Goal: Task Accomplishment & Management: Use online tool/utility

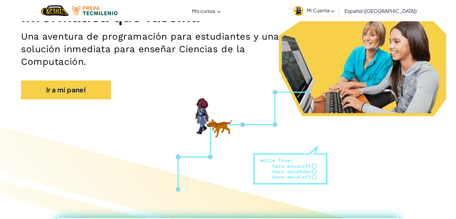
scroll to position [95, 0]
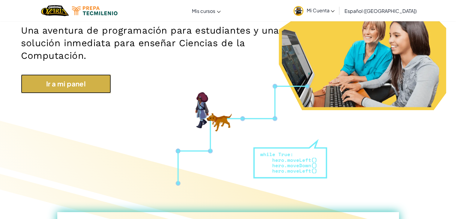
click at [80, 84] on link "Ir a mi panel" at bounding box center [66, 83] width 90 height 19
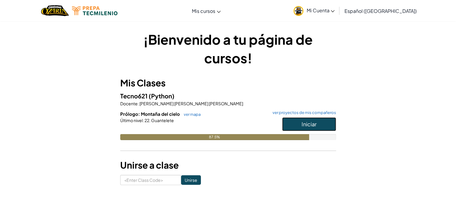
click at [328, 123] on button "Iniciar" at bounding box center [309, 124] width 54 height 14
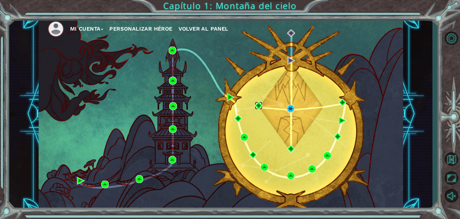
click at [256, 104] on img at bounding box center [259, 106] width 8 height 8
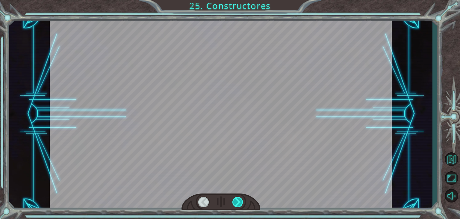
click at [239, 200] on div at bounding box center [238, 202] width 11 height 10
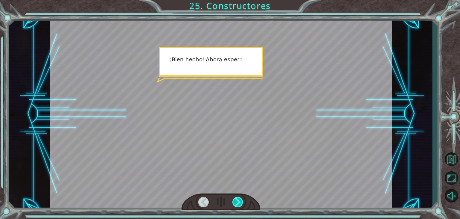
click at [239, 200] on div at bounding box center [238, 202] width 11 height 10
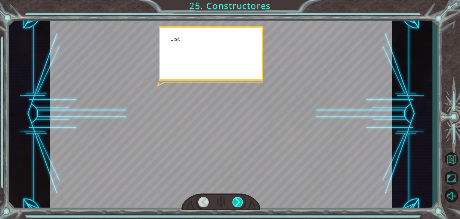
click at [239, 200] on div at bounding box center [238, 202] width 11 height 10
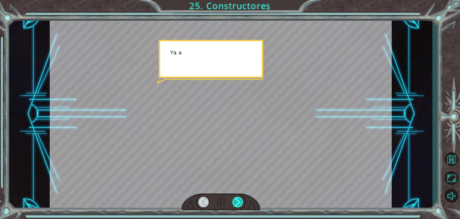
click at [239, 200] on div at bounding box center [238, 202] width 11 height 10
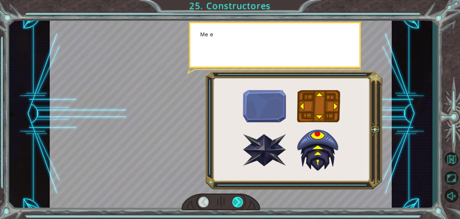
click at [239, 200] on div at bounding box center [238, 202] width 11 height 10
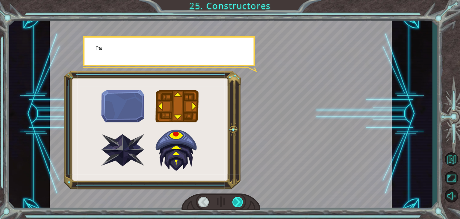
click at [239, 200] on div at bounding box center [238, 202] width 11 height 10
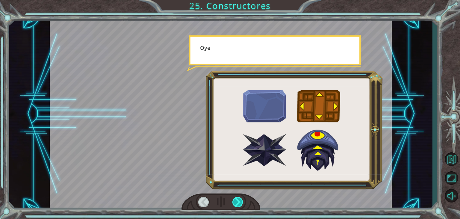
click at [239, 200] on div at bounding box center [238, 202] width 11 height 10
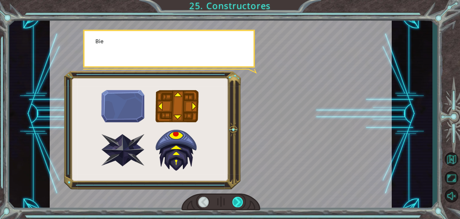
click at [239, 200] on div at bounding box center [238, 202] width 11 height 10
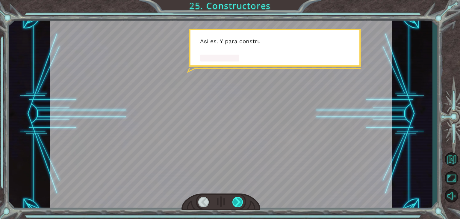
click at [239, 200] on div at bounding box center [238, 202] width 11 height 10
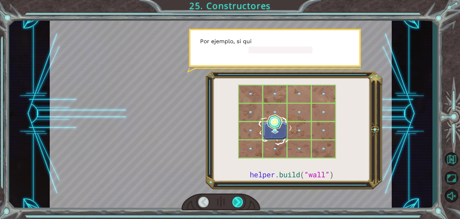
click at [239, 200] on div at bounding box center [238, 202] width 11 height 10
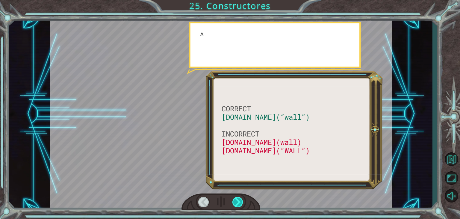
click at [239, 200] on div at bounding box center [238, 202] width 11 height 10
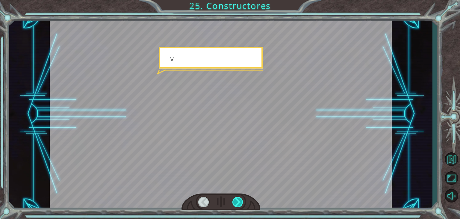
click at [239, 200] on div at bounding box center [238, 202] width 11 height 10
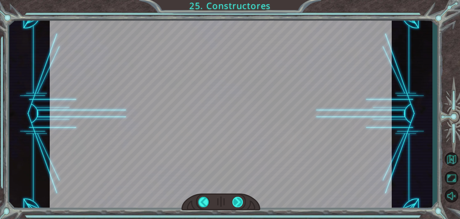
click at [239, 0] on div "CORRECT [DOMAIN_NAME](“wall”) INCORRECT [DOMAIN_NAME](wall) [DOMAIN_NAME](“WALL…" at bounding box center [230, 0] width 460 height 0
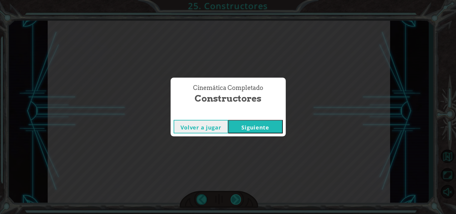
click at [239, 200] on div "Cinemática Completado Constructores Volver a jugar [GEOGRAPHIC_DATA]" at bounding box center [228, 107] width 456 height 214
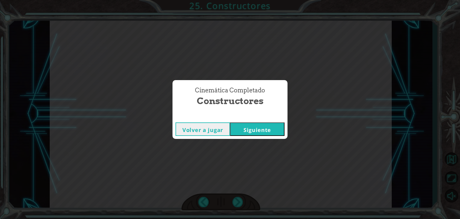
click at [248, 129] on button "Siguiente" at bounding box center [257, 128] width 55 height 13
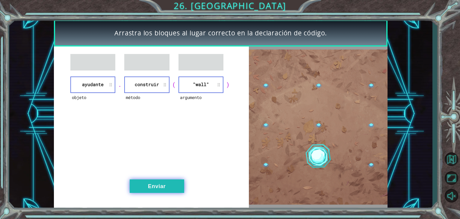
click at [168, 181] on button "Enviar" at bounding box center [157, 185] width 55 height 13
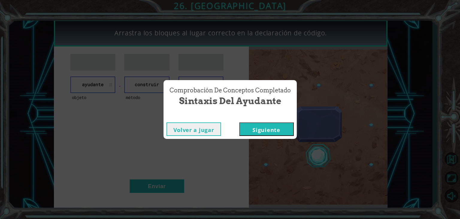
click at [254, 127] on button "Siguiente" at bounding box center [266, 128] width 55 height 13
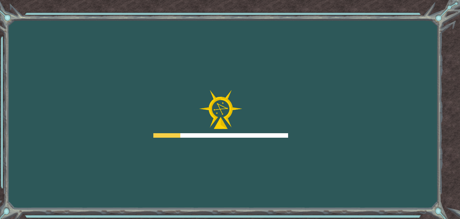
drag, startPoint x: 254, startPoint y: 127, endPoint x: 252, endPoint y: 118, distance: 9.0
click at [252, 118] on div at bounding box center [220, 114] width 135 height 48
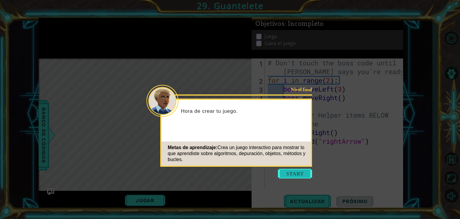
click at [295, 174] on button "Start" at bounding box center [295, 174] width 34 height 10
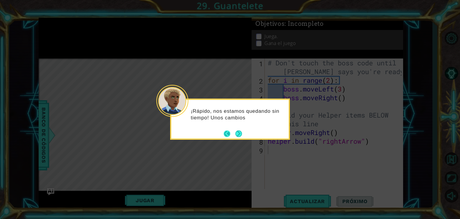
click at [234, 135] on button "Back" at bounding box center [230, 133] width 12 height 7
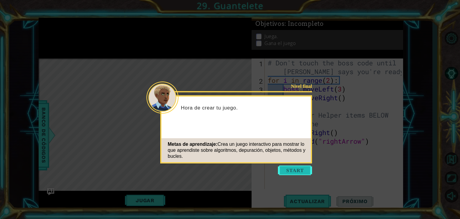
click at [300, 168] on button "Start" at bounding box center [295, 170] width 34 height 10
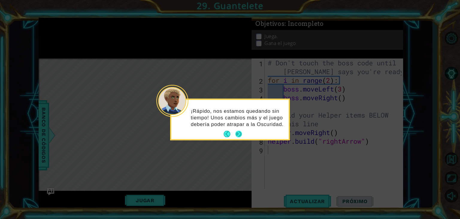
click at [240, 135] on button "Next" at bounding box center [239, 134] width 7 height 7
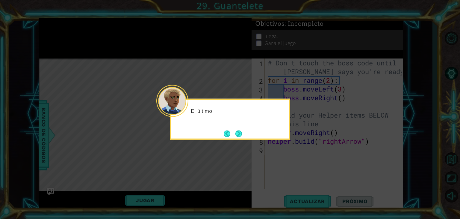
click at [240, 135] on button "Next" at bounding box center [239, 133] width 7 height 7
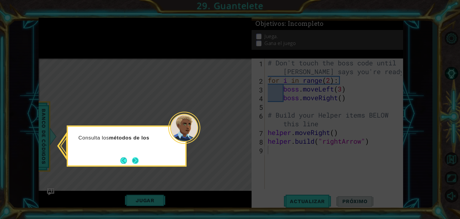
click at [135, 161] on button "Next" at bounding box center [135, 160] width 7 height 7
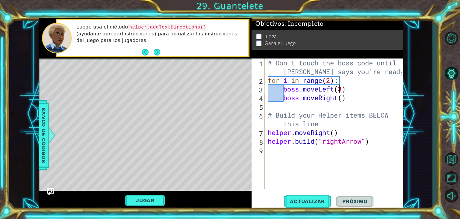
click at [340, 88] on div "# Don't touch the boss code until [PERSON_NAME] says you're ready! for i in ran…" at bounding box center [336, 136] width 138 height 156
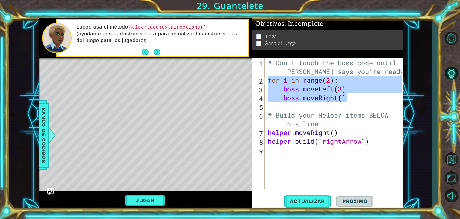
drag, startPoint x: 348, startPoint y: 97, endPoint x: 263, endPoint y: 82, distance: 86.8
click at [263, 82] on div "boss.moveLeft(3) 1 2 3 4 5 6 7 8 9 # Don't touch the boss code until [PERSON_NA…" at bounding box center [327, 123] width 150 height 130
type textarea "for i in range(2): boss.moveLeft(3)"
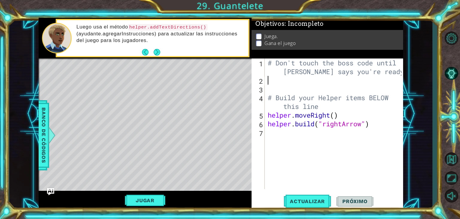
click at [263, 82] on div "2" at bounding box center [259, 81] width 12 height 9
click at [271, 82] on div "# Don't touch the boss code until [PERSON_NAME] says you're ready! # Build your…" at bounding box center [336, 136] width 138 height 156
type textarea "3"
type textarea "#"
click at [292, 93] on div "# Don't touch the boss code until [PERSON_NAME] says you're ready! # # Build yo…" at bounding box center [336, 136] width 138 height 156
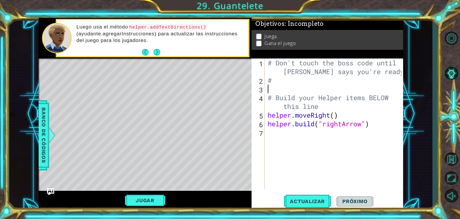
drag, startPoint x: 292, startPoint y: 93, endPoint x: 285, endPoint y: 85, distance: 10.6
click at [285, 85] on div "# Don't touch the boss code until [PERSON_NAME] says you're ready! # # Build yo…" at bounding box center [336, 136] width 138 height 156
click at [278, 82] on div "# Don't touch the boss code until [PERSON_NAME] says you're ready! # # Build yo…" at bounding box center [336, 136] width 138 height 156
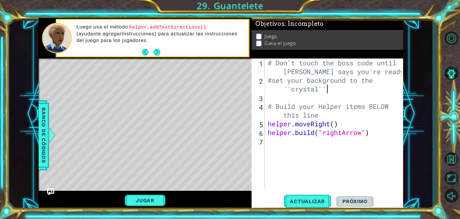
scroll to position [0, 6]
click at [291, 91] on div "# Don't touch the boss code until [PERSON_NAME] says you're ready! #set your ba…" at bounding box center [336, 136] width 138 height 156
click at [322, 91] on div "# Don't touch the boss code until [PERSON_NAME] says you're ready! #set your ba…" at bounding box center [336, 136] width 138 height 156
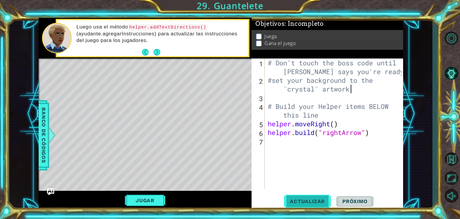
type textarea "#set your background to the ¨crystal¨ artwork"
click at [316, 200] on span "Actualizar" at bounding box center [307, 201] width 47 height 6
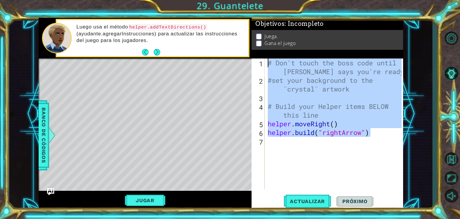
drag, startPoint x: 374, startPoint y: 135, endPoint x: 251, endPoint y: 53, distance: 148.2
click at [251, 53] on div "1 ההההההההההההההההההההההההההההההההההההההההההההההההההההההההההההההההההההההההההההה…" at bounding box center [221, 114] width 365 height 192
type textarea "# Don't touch the boss code until [PERSON_NAME] says you're ready! #set your ba…"
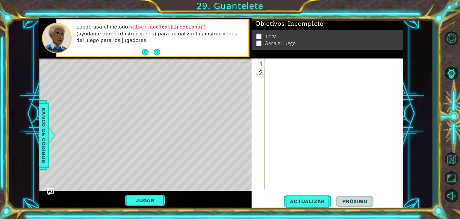
paste textarea "helper.endBuild()"
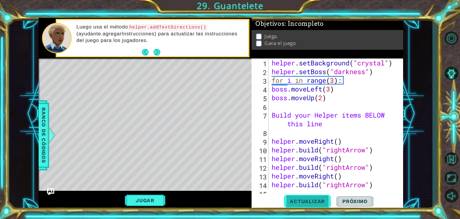
click at [309, 206] on button "Actualizar" at bounding box center [307, 201] width 47 height 15
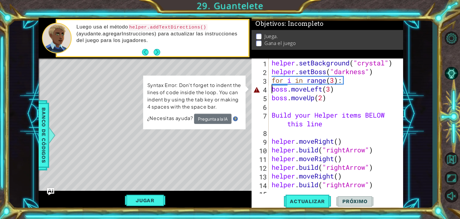
click at [272, 91] on div "helper . setBackground ( "crystal" ) helper . setBoss ( "darkness" ) for i in r…" at bounding box center [336, 132] width 130 height 148
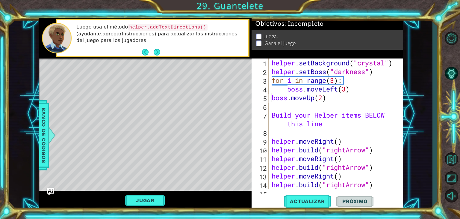
click at [271, 99] on div "helper . setBackground ( "crystal" ) helper . setBoss ( "darkness" ) for i in r…" at bounding box center [336, 132] width 130 height 148
click at [310, 204] on span "Actualizar" at bounding box center [307, 201] width 47 height 6
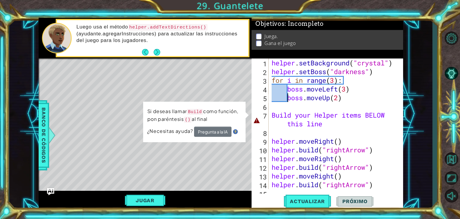
click at [326, 125] on div "helper . setBackground ( "crystal" ) helper . setBoss ( "darkness" ) for i in r…" at bounding box center [336, 132] width 130 height 148
click at [287, 126] on div "helper . setBackground ( "crystal" ) helper . setBoss ( "darkness" ) for i in r…" at bounding box center [336, 132] width 130 height 148
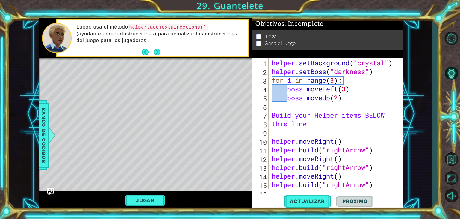
click at [308, 123] on div "helper . setBackground ( "crystal" ) helper . setBoss ( "darkness" ) for i in r…" at bounding box center [336, 132] width 130 height 148
click at [323, 201] on span "Actualizar" at bounding box center [307, 201] width 47 height 6
type textarea "this line"
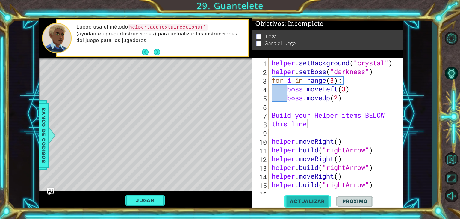
click at [323, 201] on span "Actualizar" at bounding box center [307, 201] width 47 height 6
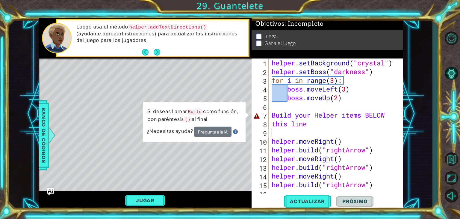
click at [309, 131] on div "helper . setBackground ( "crystal" ) helper . setBoss ( "darkness" ) for i in r…" at bounding box center [336, 132] width 130 height 148
drag, startPoint x: 309, startPoint y: 131, endPoint x: 307, endPoint y: 126, distance: 5.3
click at [307, 126] on div "helper . setBackground ( "crystal" ) helper . setBoss ( "darkness" ) for i in r…" at bounding box center [336, 132] width 130 height 148
click at [307, 126] on div "helper . setBackground ( "crystal" ) helper . setBoss ( "darkness" ) for i in r…" at bounding box center [334, 123] width 127 height 130
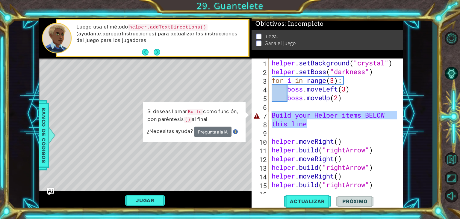
drag, startPoint x: 307, startPoint y: 126, endPoint x: 277, endPoint y: 114, distance: 32.3
click at [277, 114] on div "helper . setBackground ( "crystal" ) helper . setBoss ( "darkness" ) for i in r…" at bounding box center [336, 132] width 130 height 148
type textarea "Build your Helper items BELOW this line"
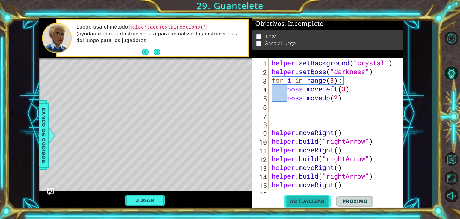
click at [306, 198] on button "Actualizar" at bounding box center [307, 201] width 47 height 15
click at [157, 50] on button "Next" at bounding box center [157, 52] width 7 height 7
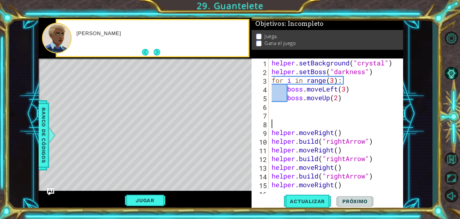
click at [157, 50] on button "Next" at bounding box center [157, 52] width 7 height 7
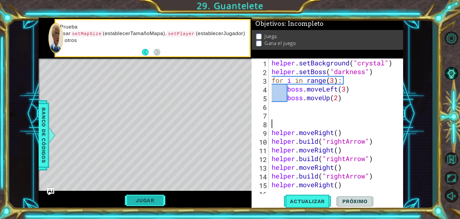
click at [145, 197] on button "Jugar" at bounding box center [145, 200] width 40 height 11
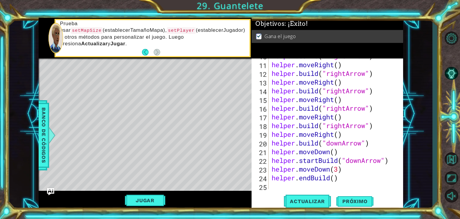
scroll to position [87, 0]
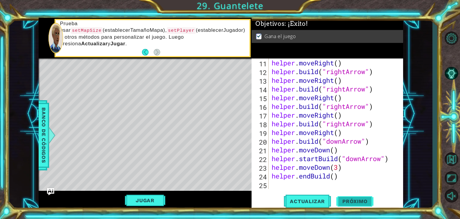
click at [364, 202] on span "Próximo" at bounding box center [355, 201] width 37 height 6
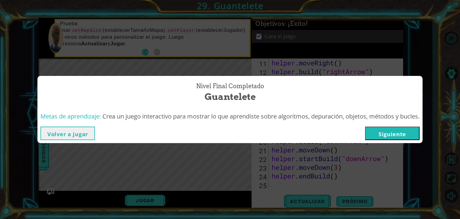
click at [406, 129] on button "Siguiente" at bounding box center [392, 132] width 55 height 13
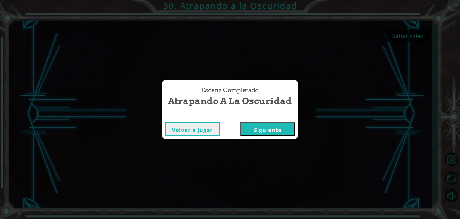
click at [254, 132] on button "Siguiente" at bounding box center [268, 128] width 55 height 13
